Goal: Navigation & Orientation: Understand site structure

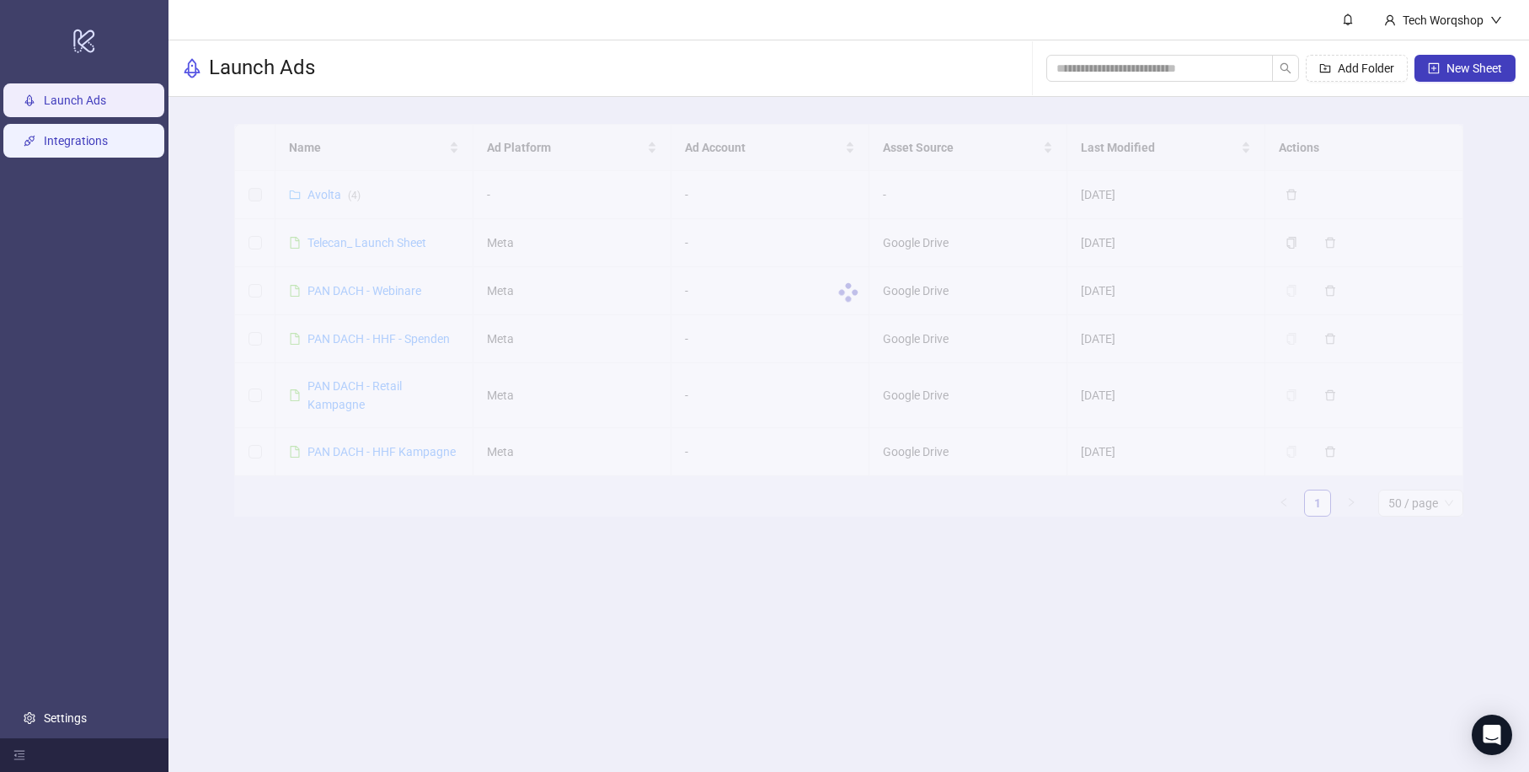
click at [80, 148] on link "Integrations" at bounding box center [76, 141] width 64 height 13
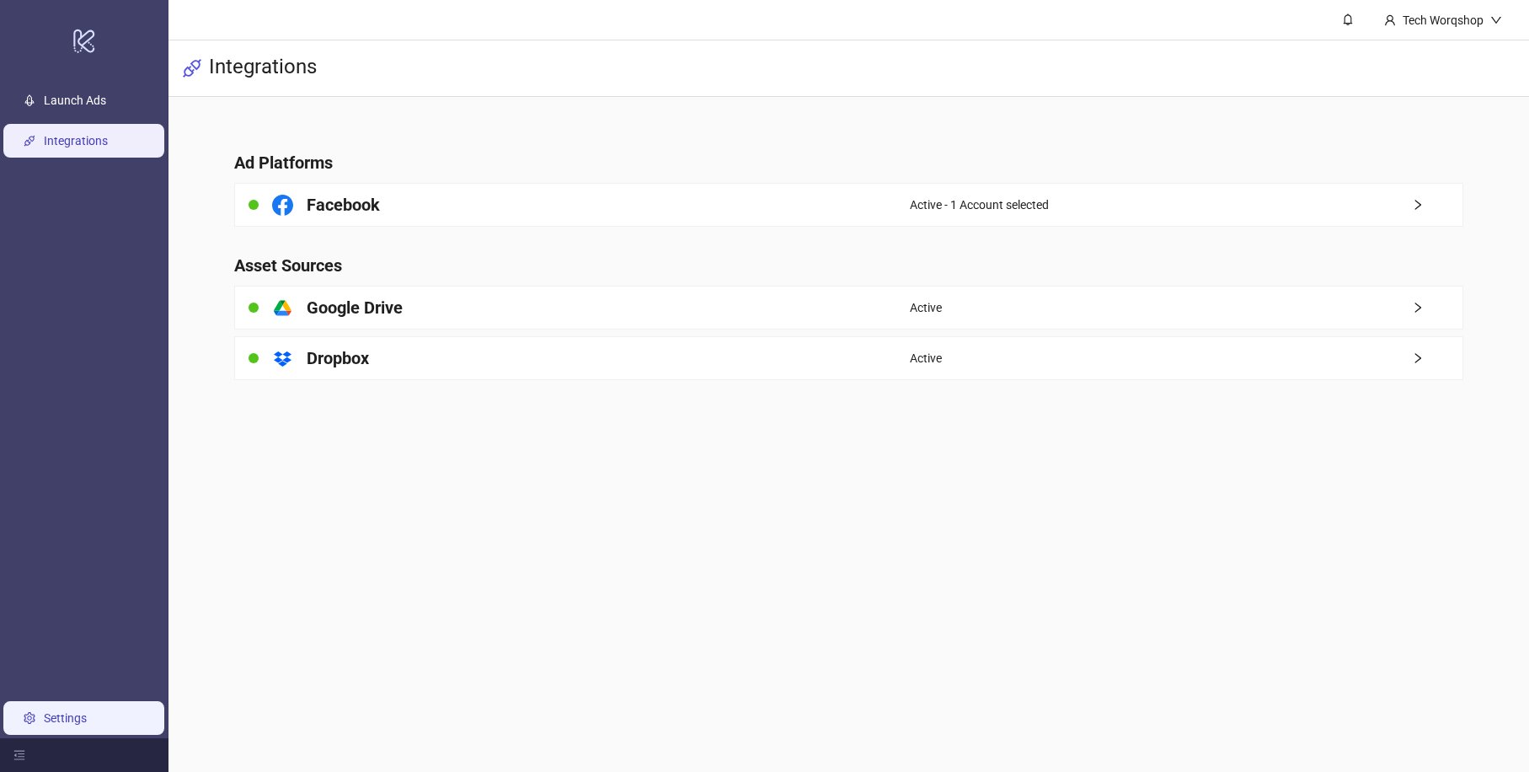
click at [78, 711] on link "Settings" at bounding box center [65, 717] width 43 height 13
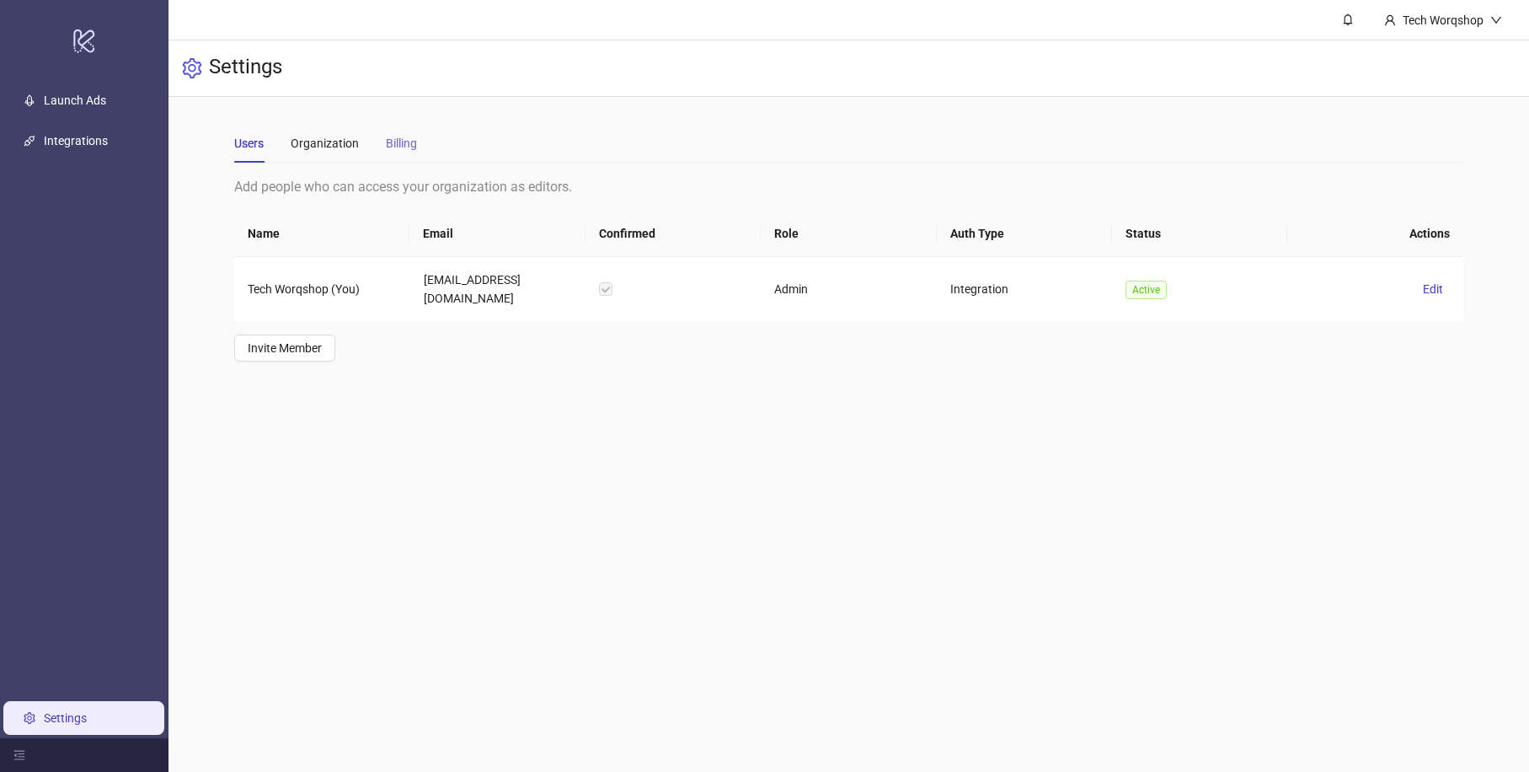
drag, startPoint x: 431, startPoint y: 461, endPoint x: 397, endPoint y: 123, distance: 339.6
click at [431, 460] on main "Tech Worqshop Settings Users Organization Billing Add people who can access you…" at bounding box center [849, 386] width 1361 height 772
click at [349, 142] on div "Organization" at bounding box center [325, 143] width 68 height 19
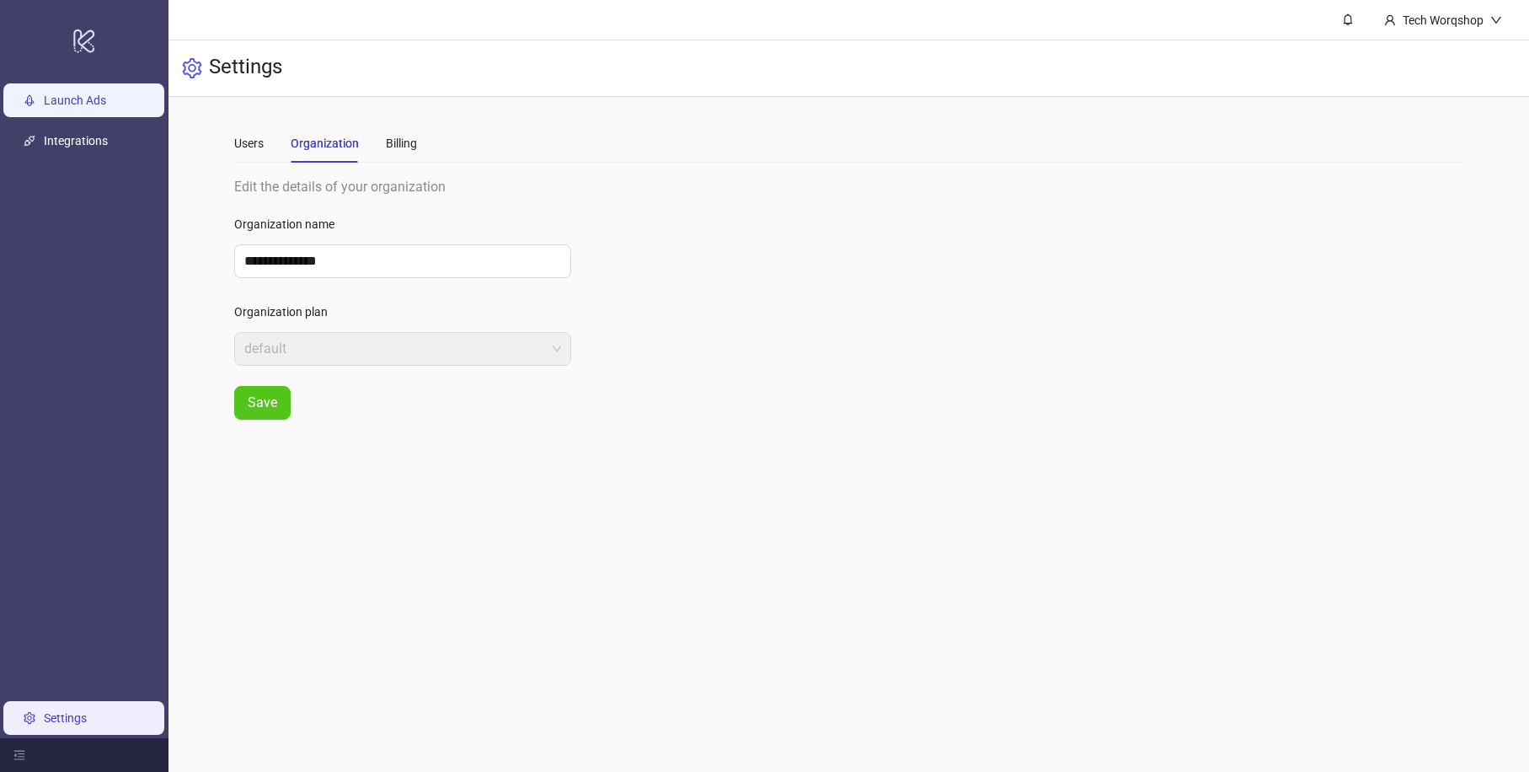
click at [91, 102] on link "Launch Ads" at bounding box center [75, 100] width 62 height 13
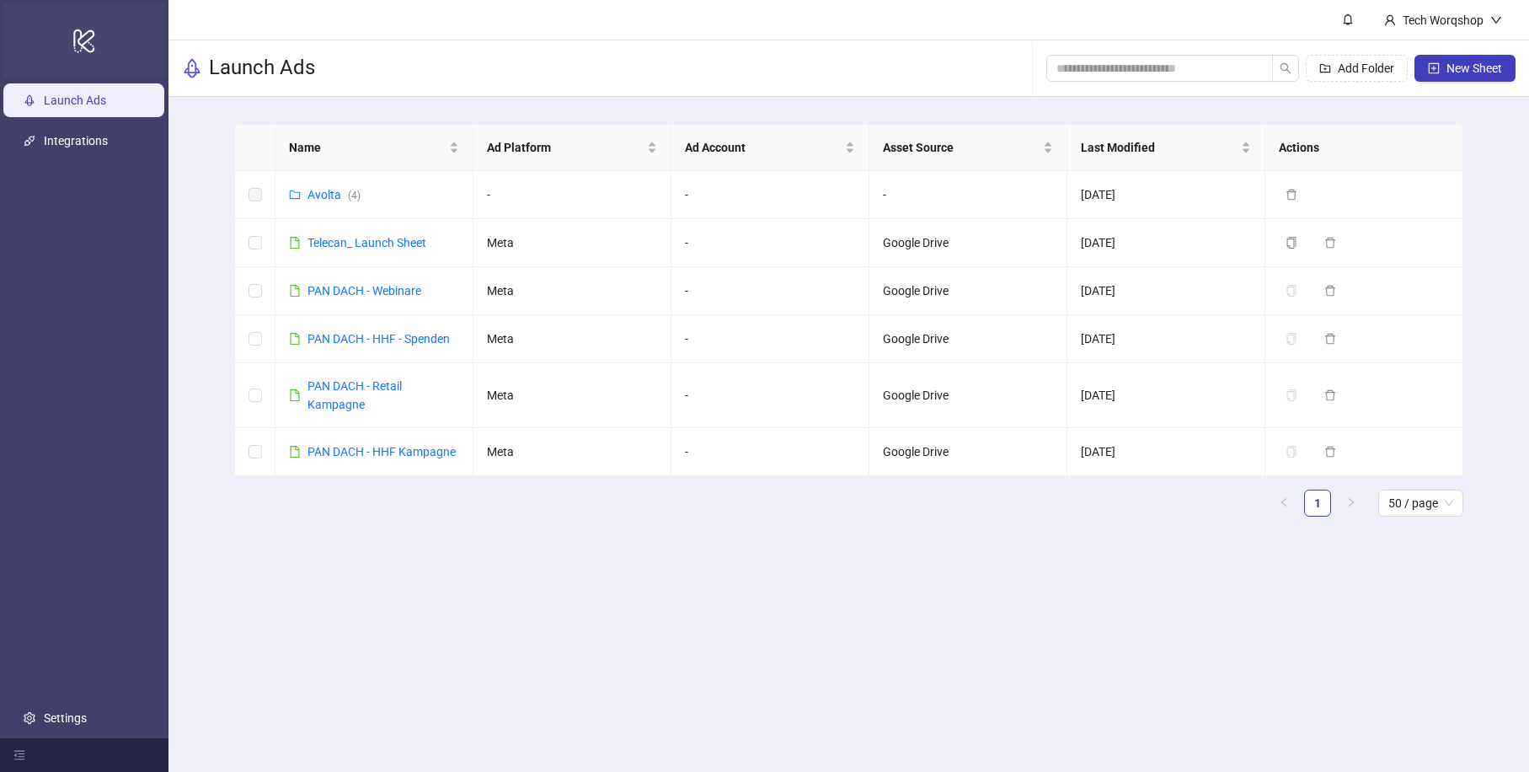
click at [78, 42] on icon at bounding box center [83, 41] width 21 height 24
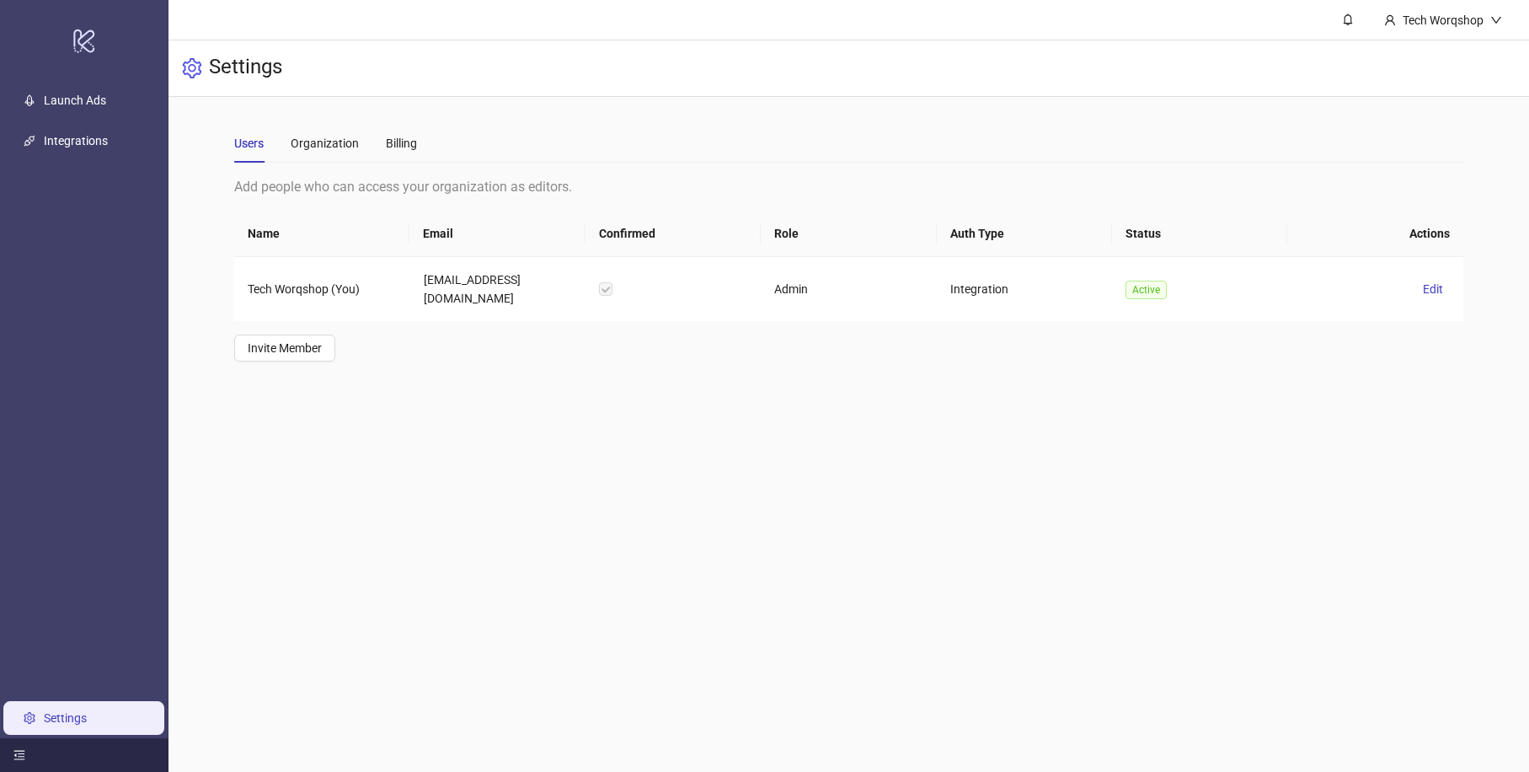
click at [22, 753] on icon "menu-fold" at bounding box center [19, 755] width 12 height 12
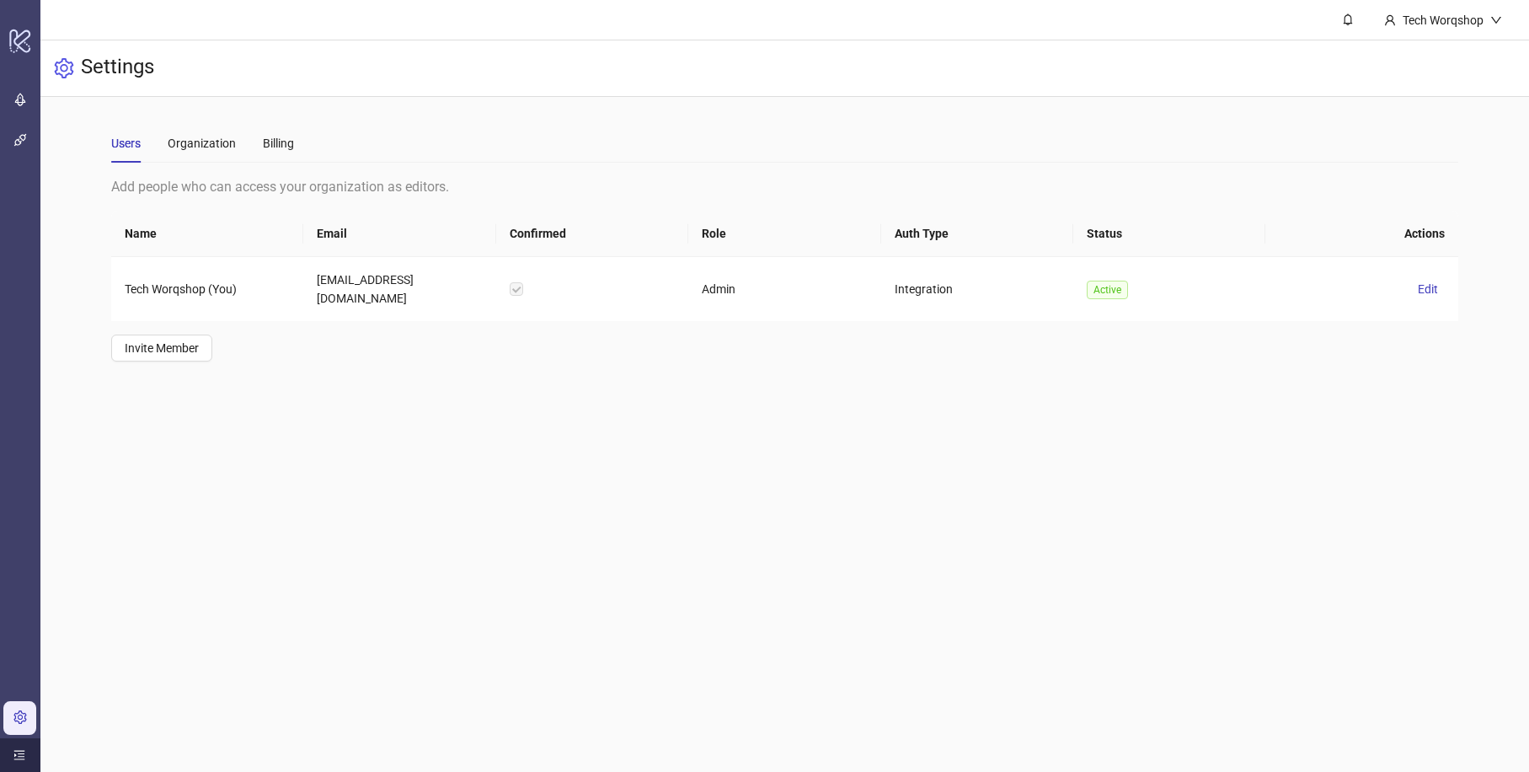
click at [22, 753] on icon "menu-unfold" at bounding box center [19, 755] width 12 height 12
